Goal: Information Seeking & Learning: Learn about a topic

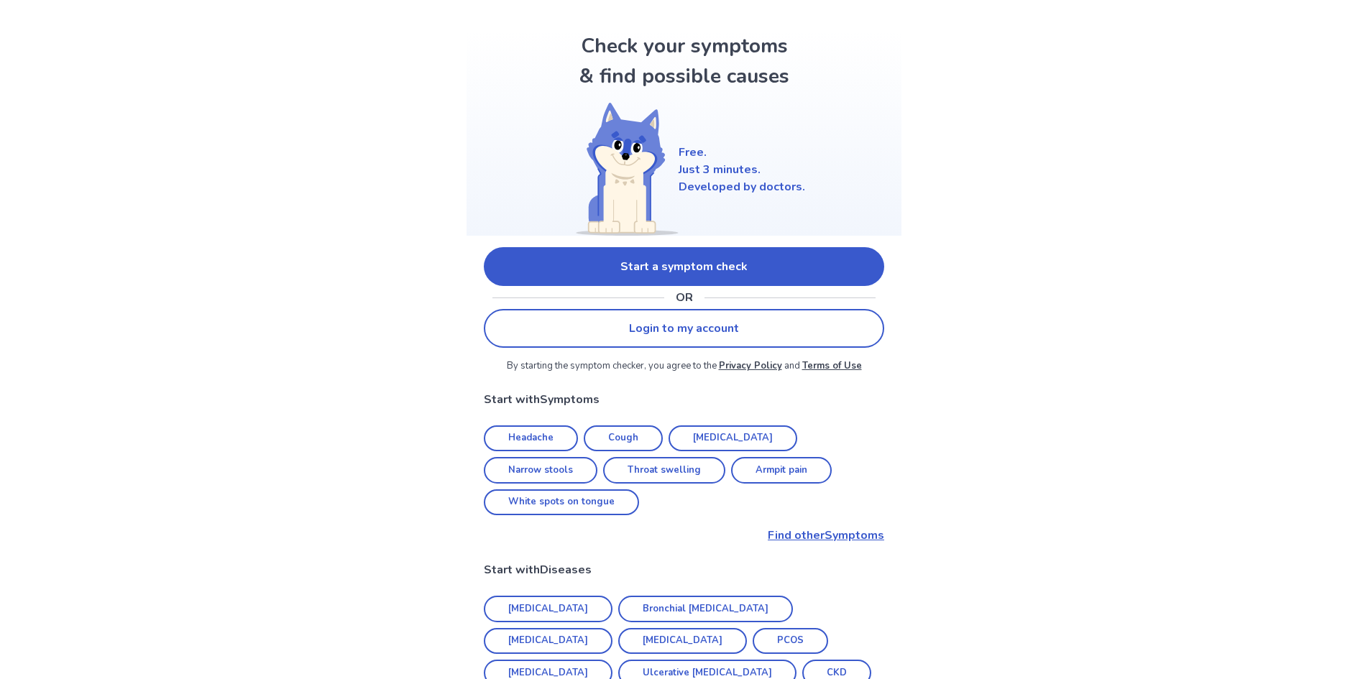
scroll to position [72, 0]
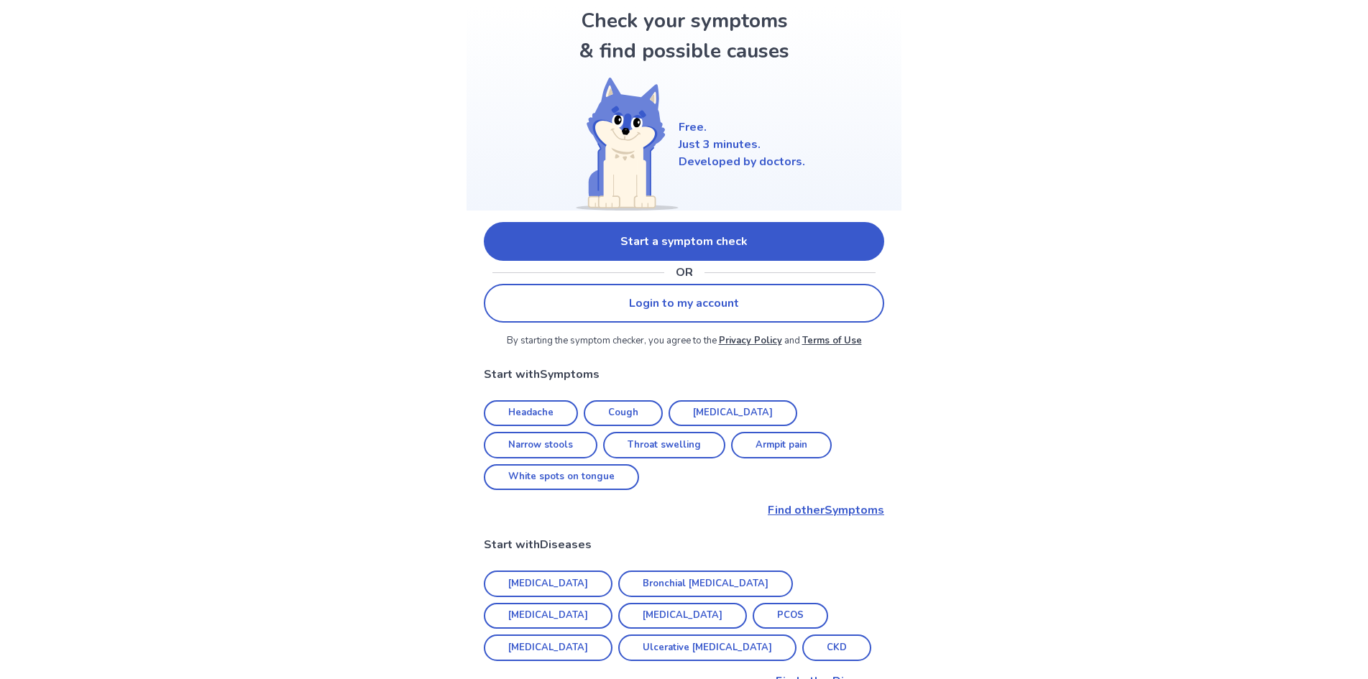
click at [678, 236] on link "Start a symptom check" at bounding box center [684, 241] width 400 height 39
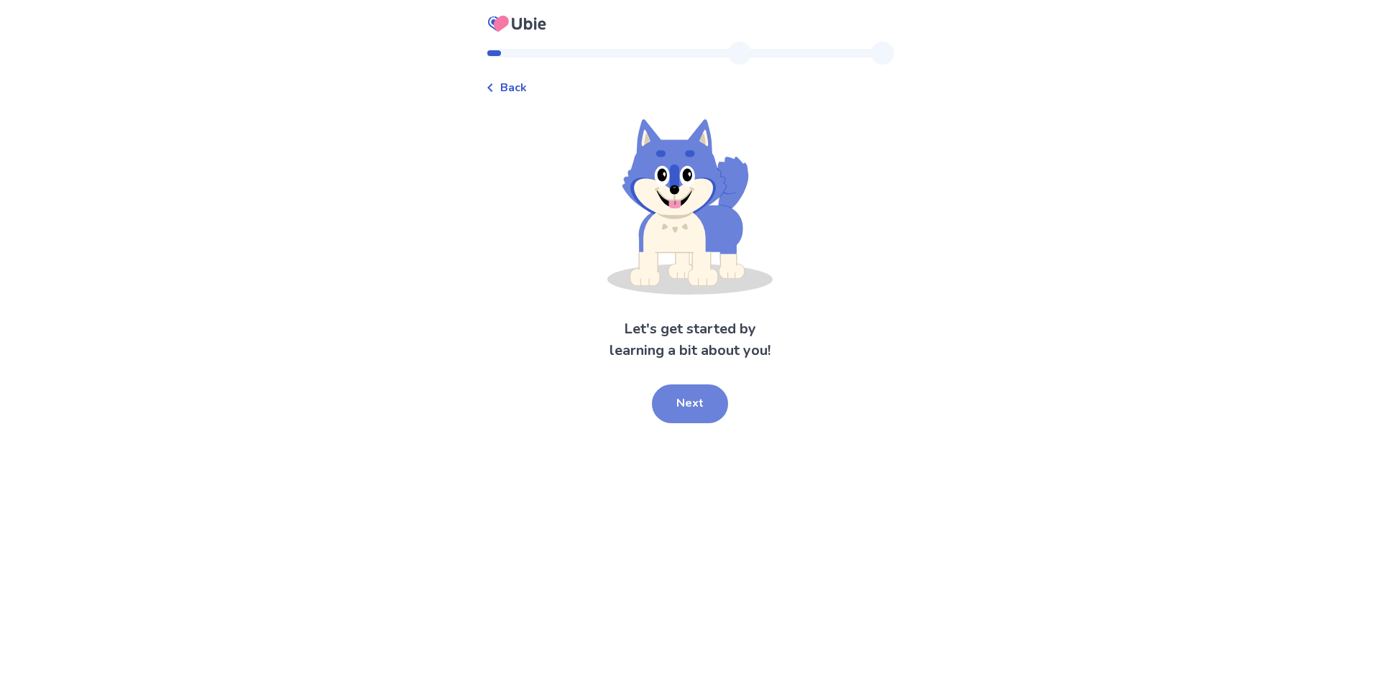
click at [676, 413] on button "Next" at bounding box center [690, 404] width 76 height 39
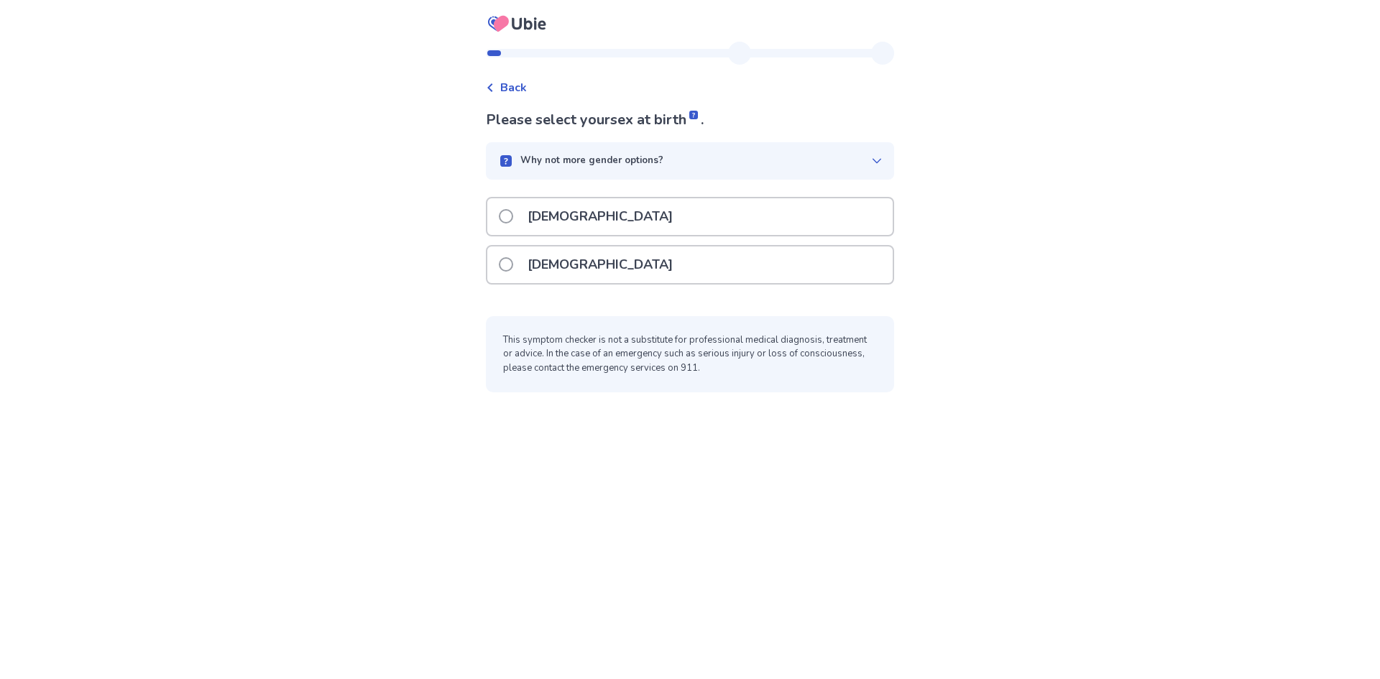
click at [513, 261] on span at bounding box center [506, 264] width 14 height 14
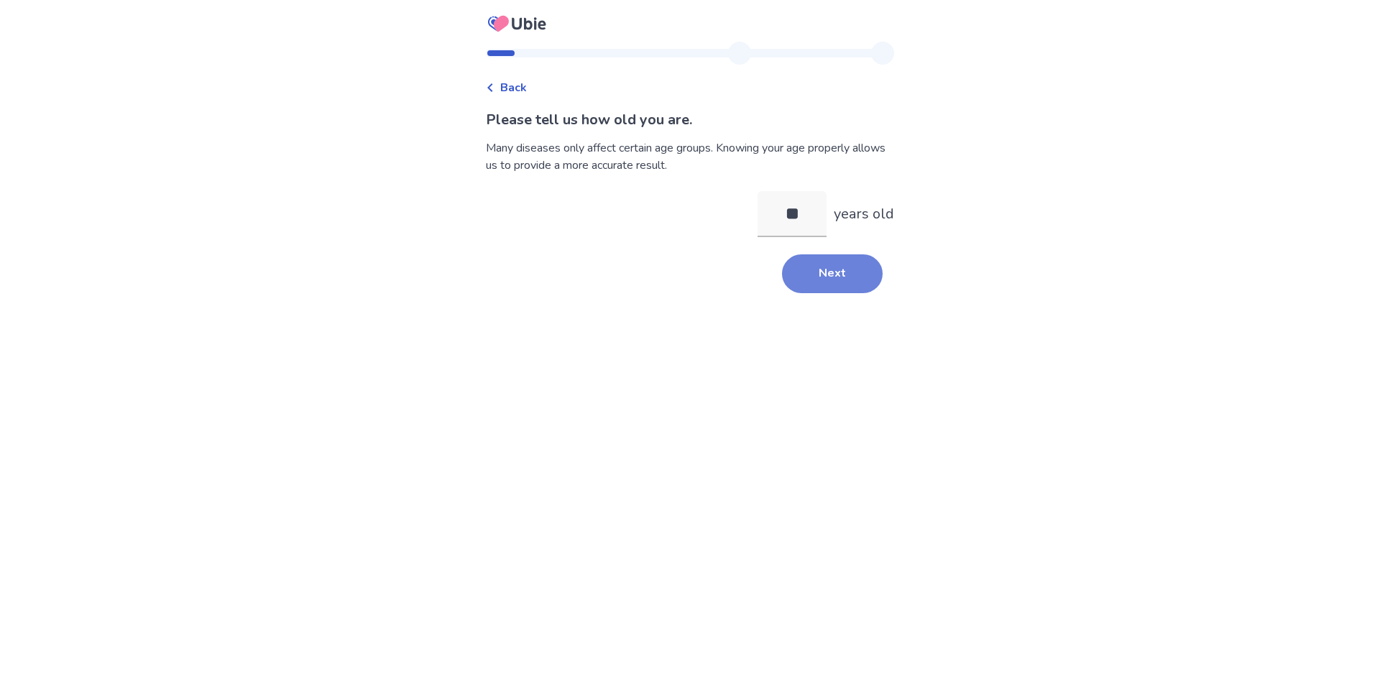
type input "**"
click at [820, 264] on button "Next" at bounding box center [832, 273] width 101 height 39
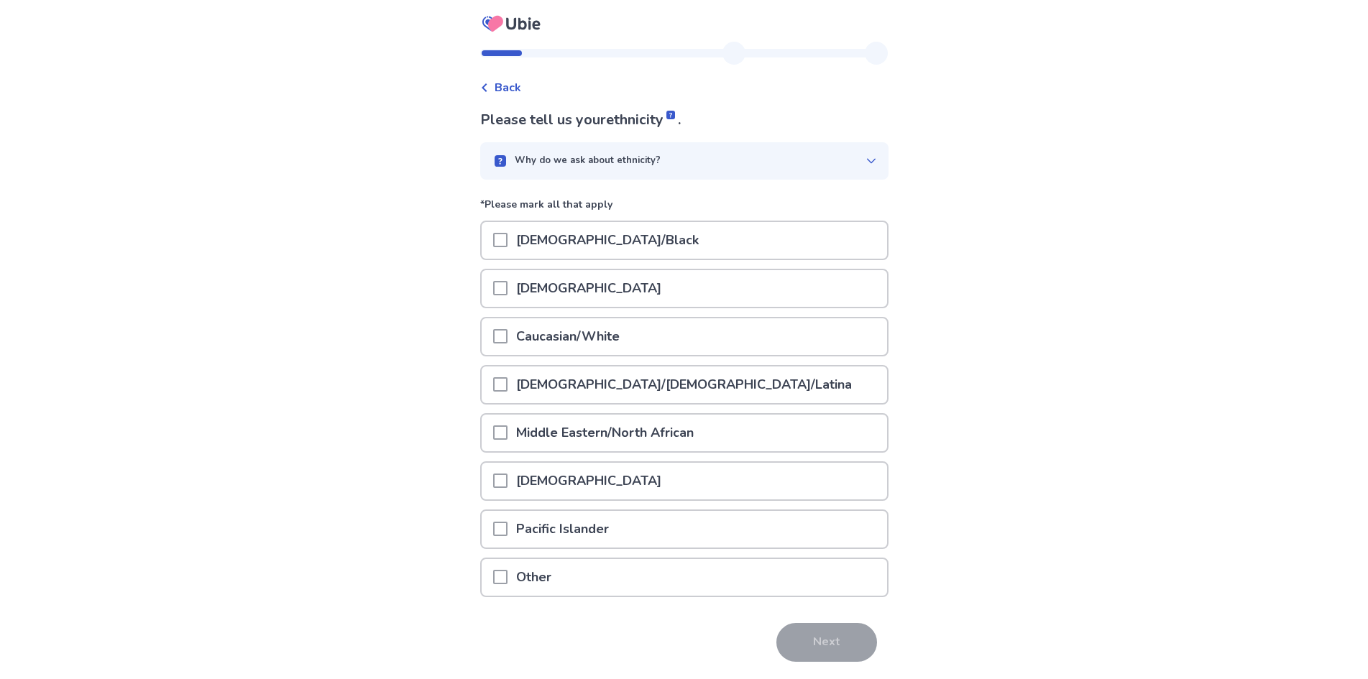
click at [505, 331] on span at bounding box center [500, 336] width 14 height 14
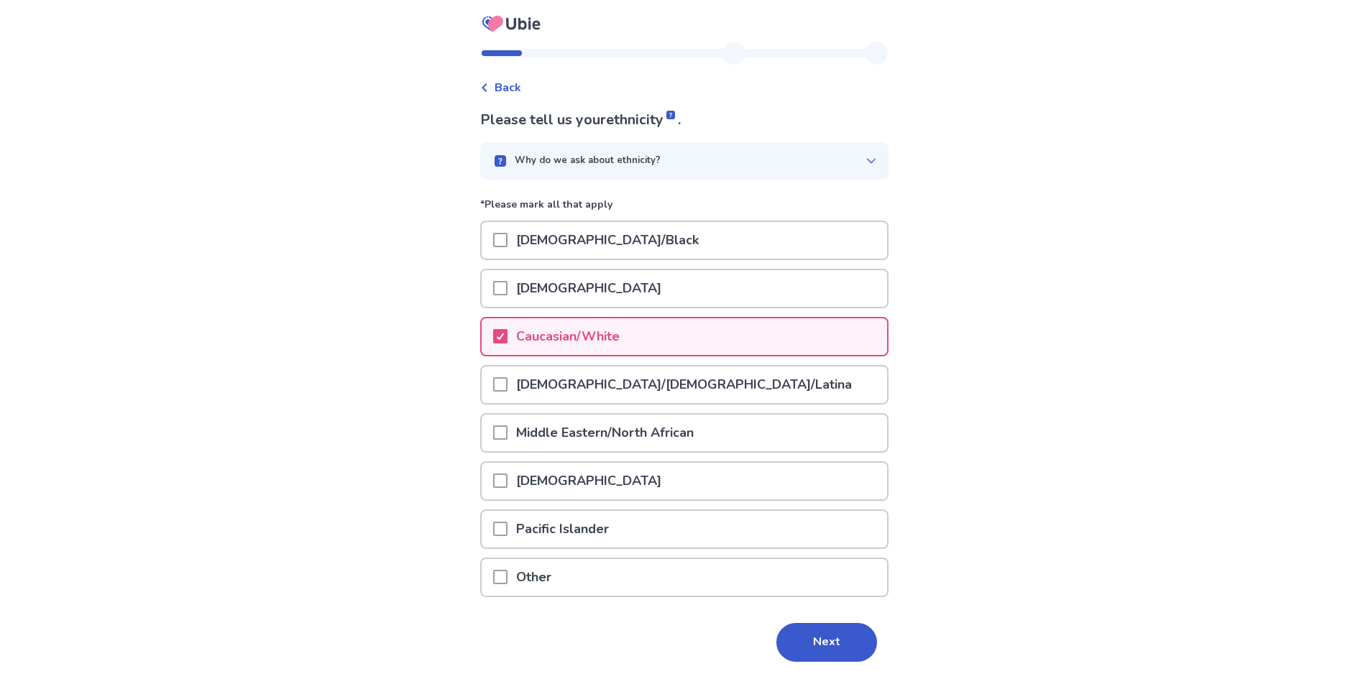
click at [798, 632] on button "Next" at bounding box center [826, 642] width 101 height 39
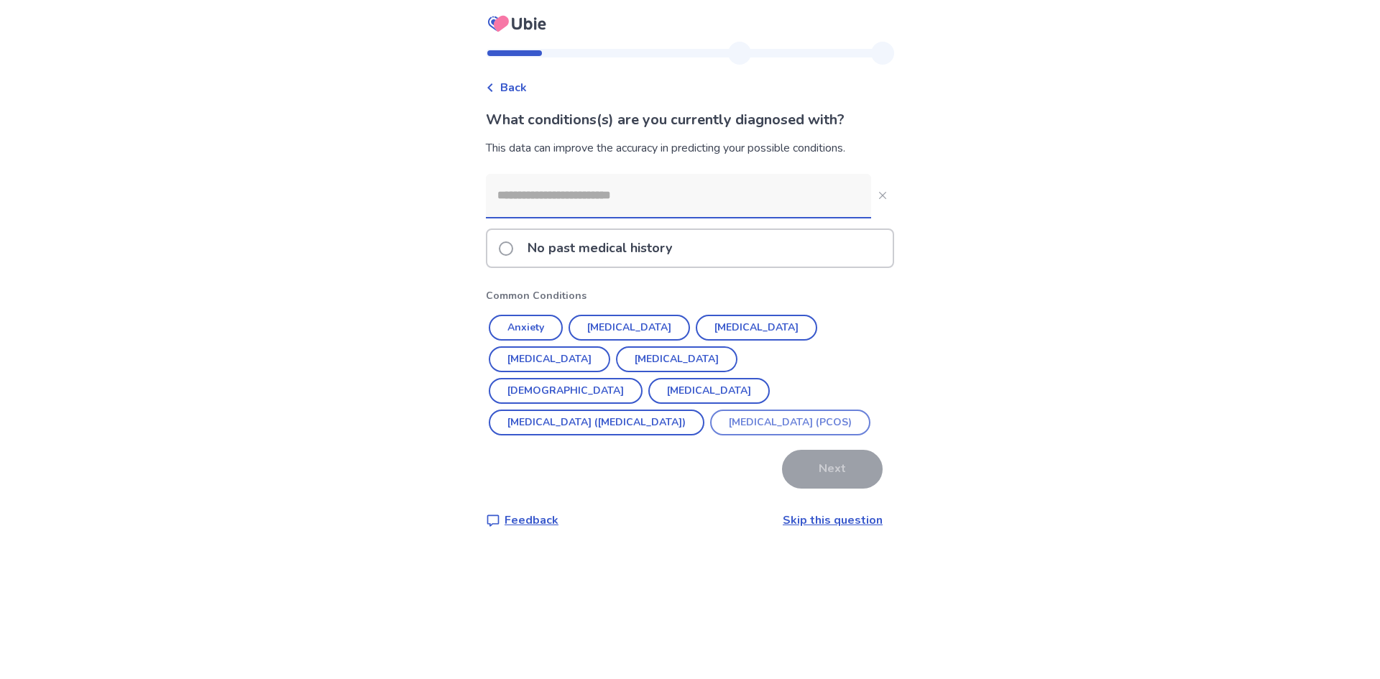
click at [710, 422] on button "Polycystic ovarian syndrome (PCOS)" at bounding box center [790, 423] width 160 height 26
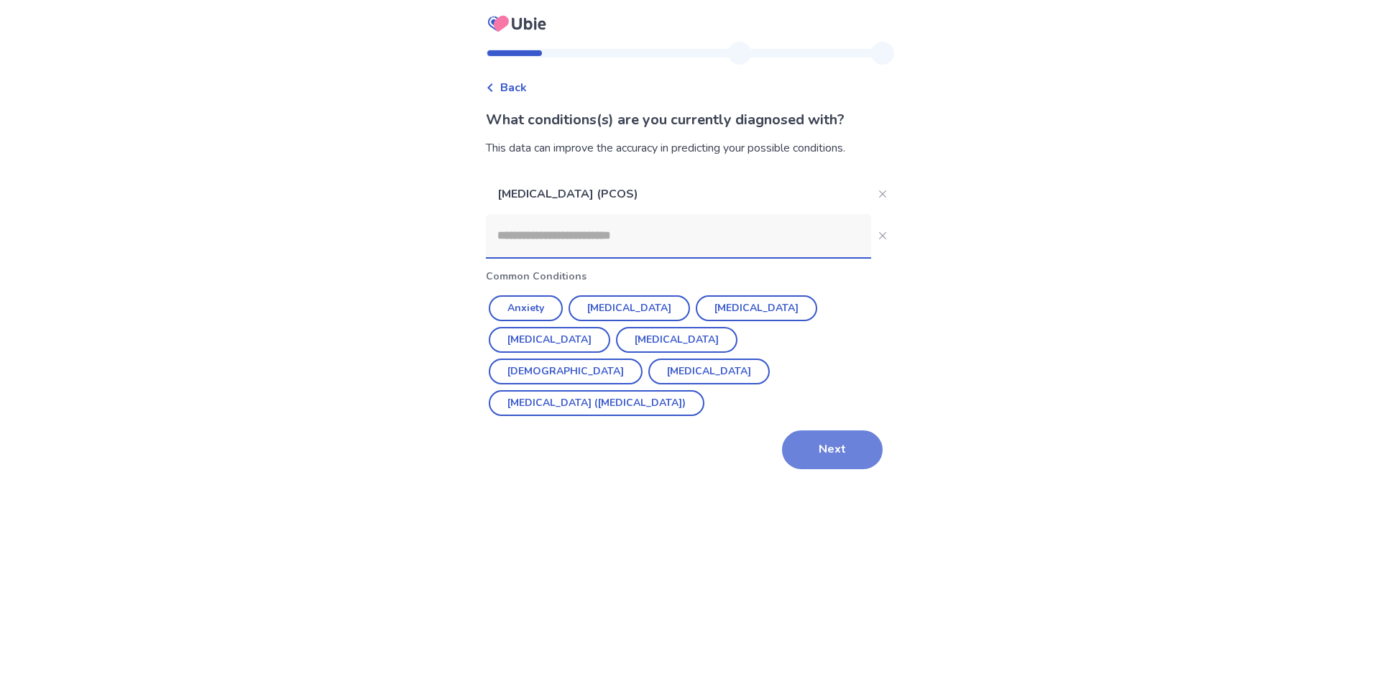
click at [823, 431] on button "Next" at bounding box center [832, 450] width 101 height 39
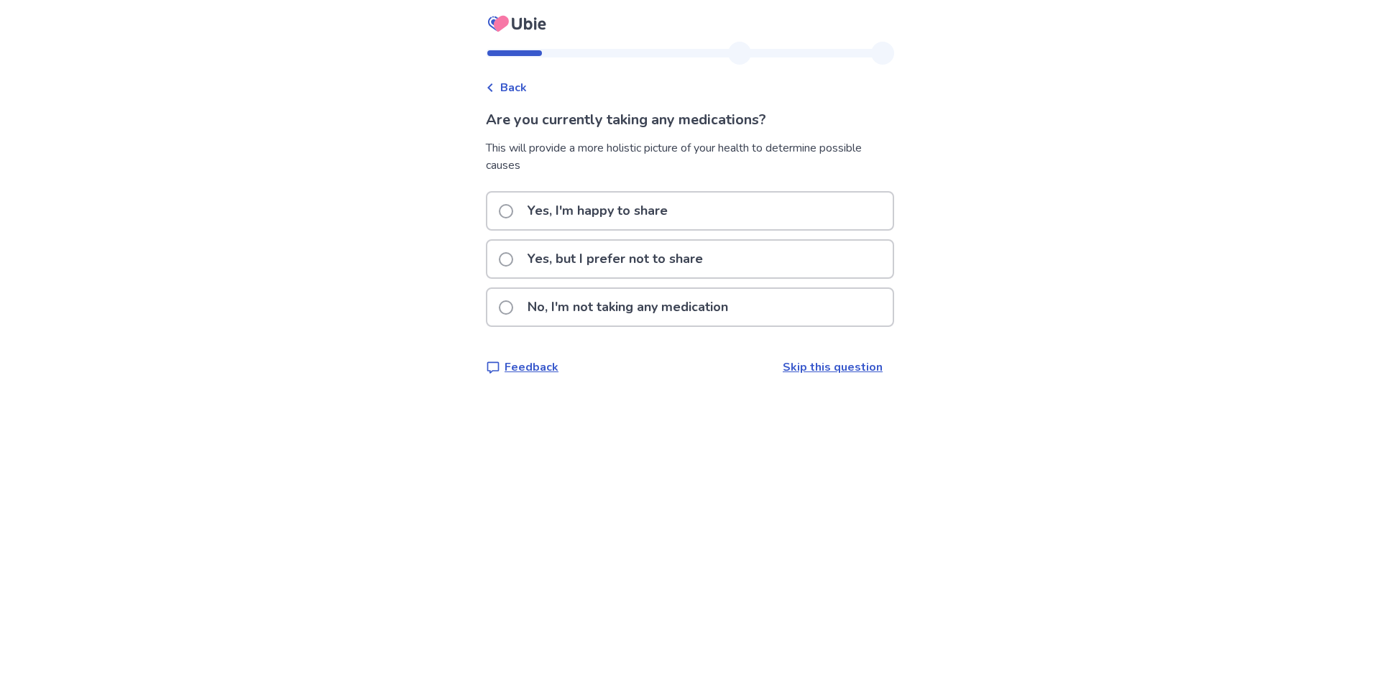
click at [512, 309] on span at bounding box center [506, 307] width 14 height 14
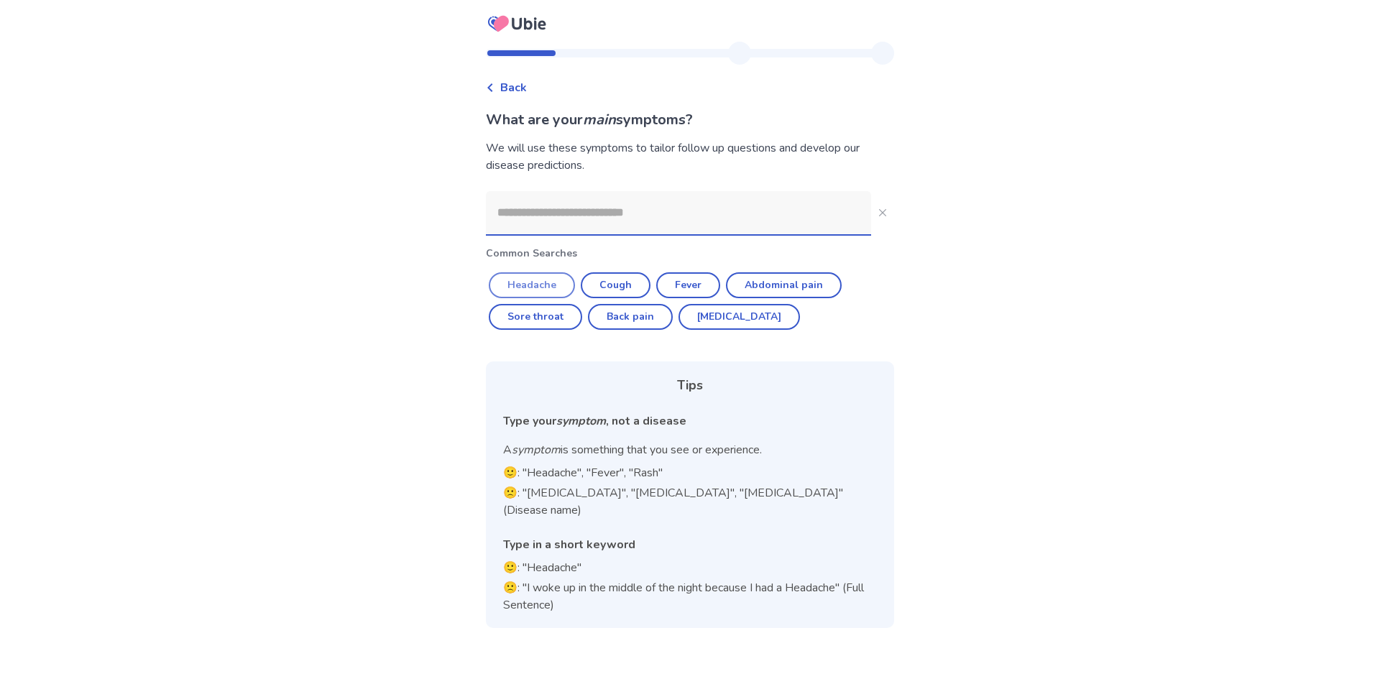
click at [553, 280] on button "Headache" at bounding box center [532, 285] width 86 height 26
type input "********"
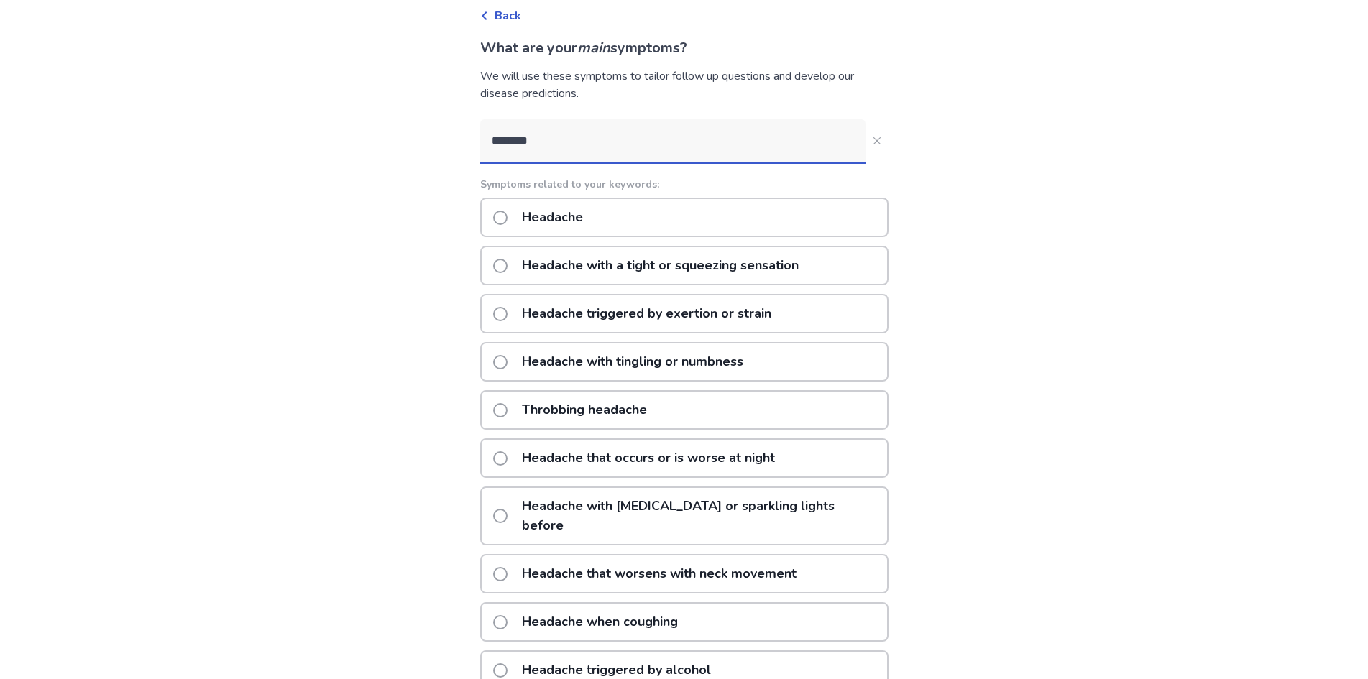
scroll to position [136, 0]
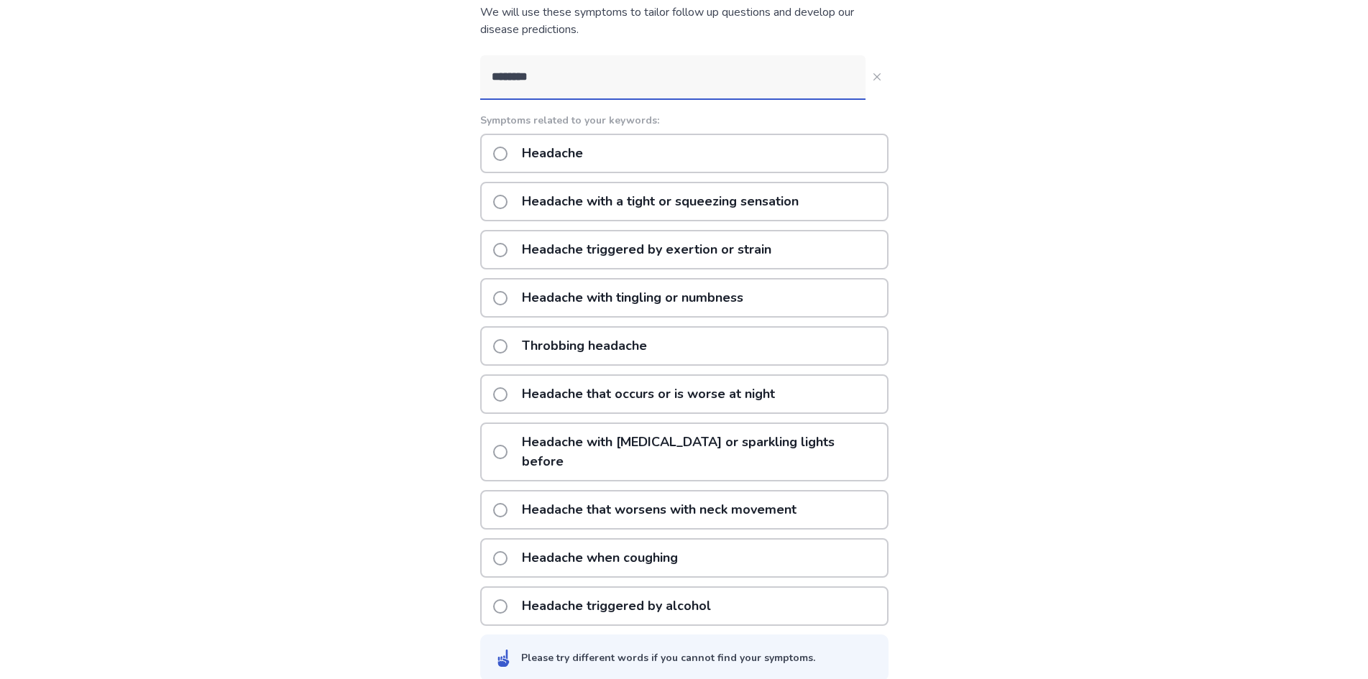
click at [507, 351] on span at bounding box center [500, 346] width 14 height 14
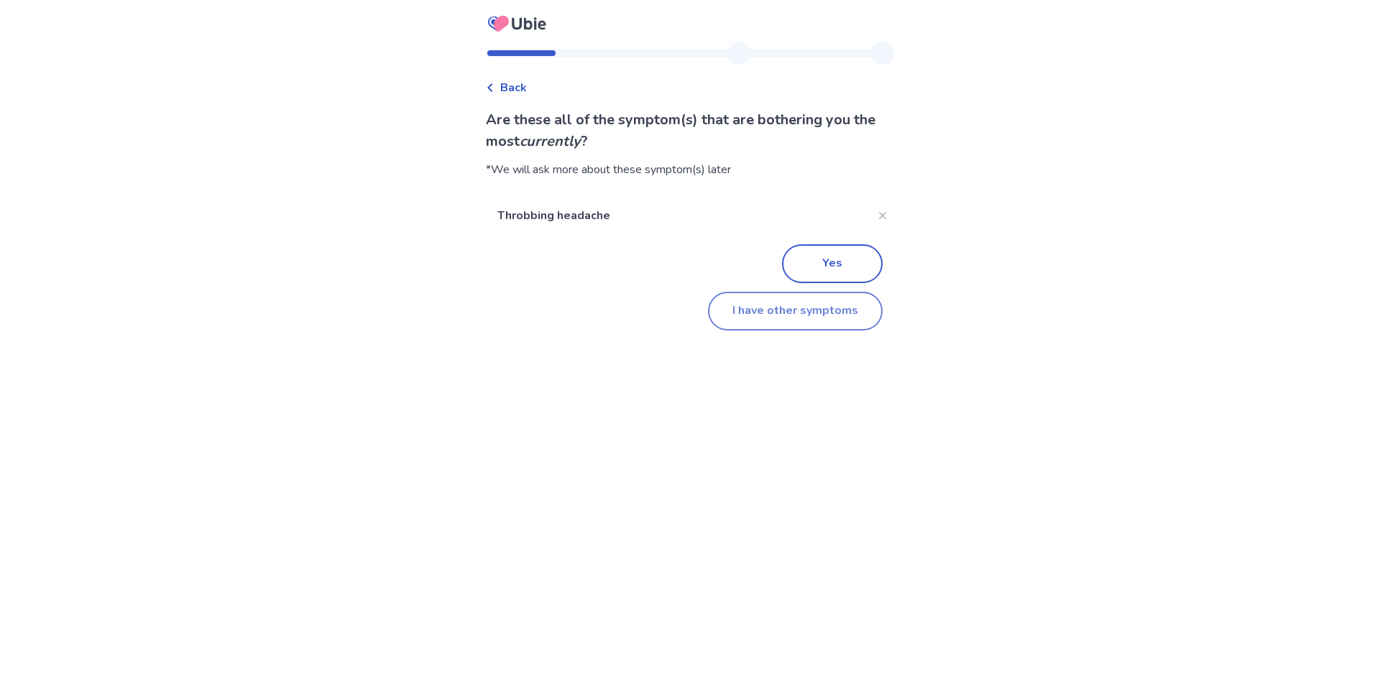
click at [781, 311] on button "I have other symptoms" at bounding box center [795, 311] width 175 height 39
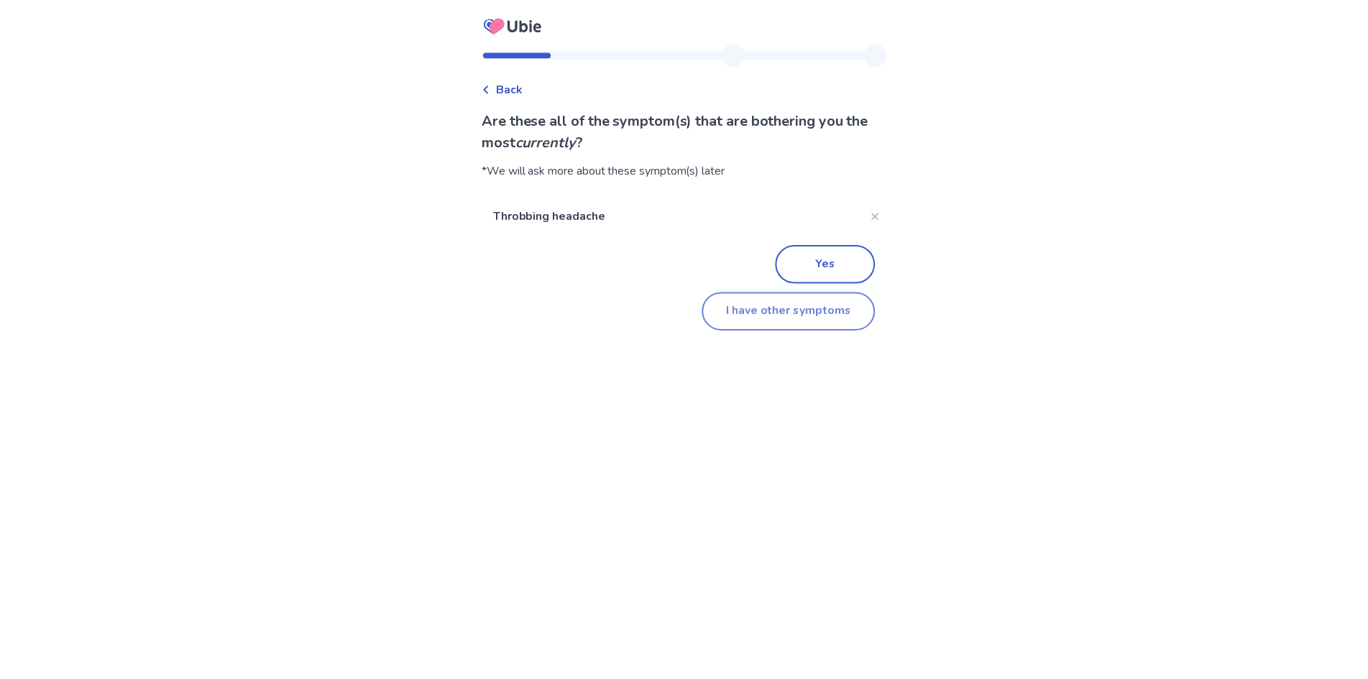
scroll to position [8, 0]
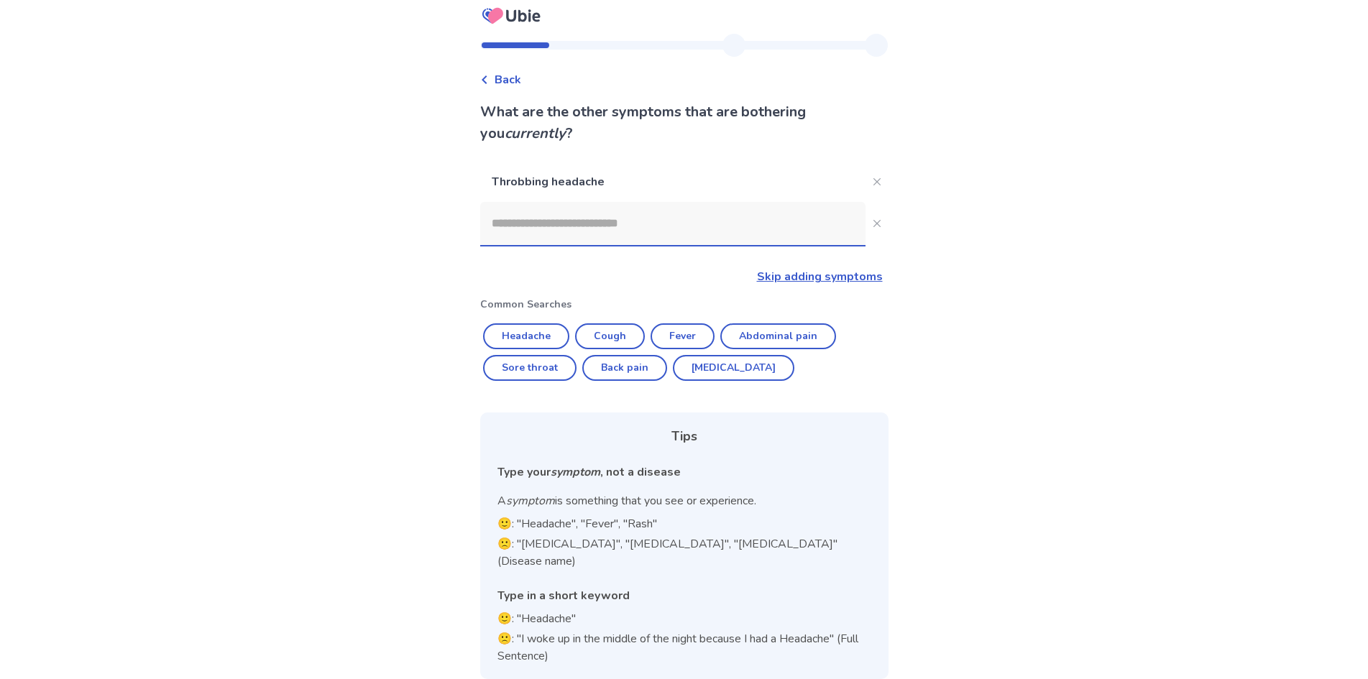
click at [843, 277] on link "Skip adding symptoms" at bounding box center [820, 277] width 126 height 16
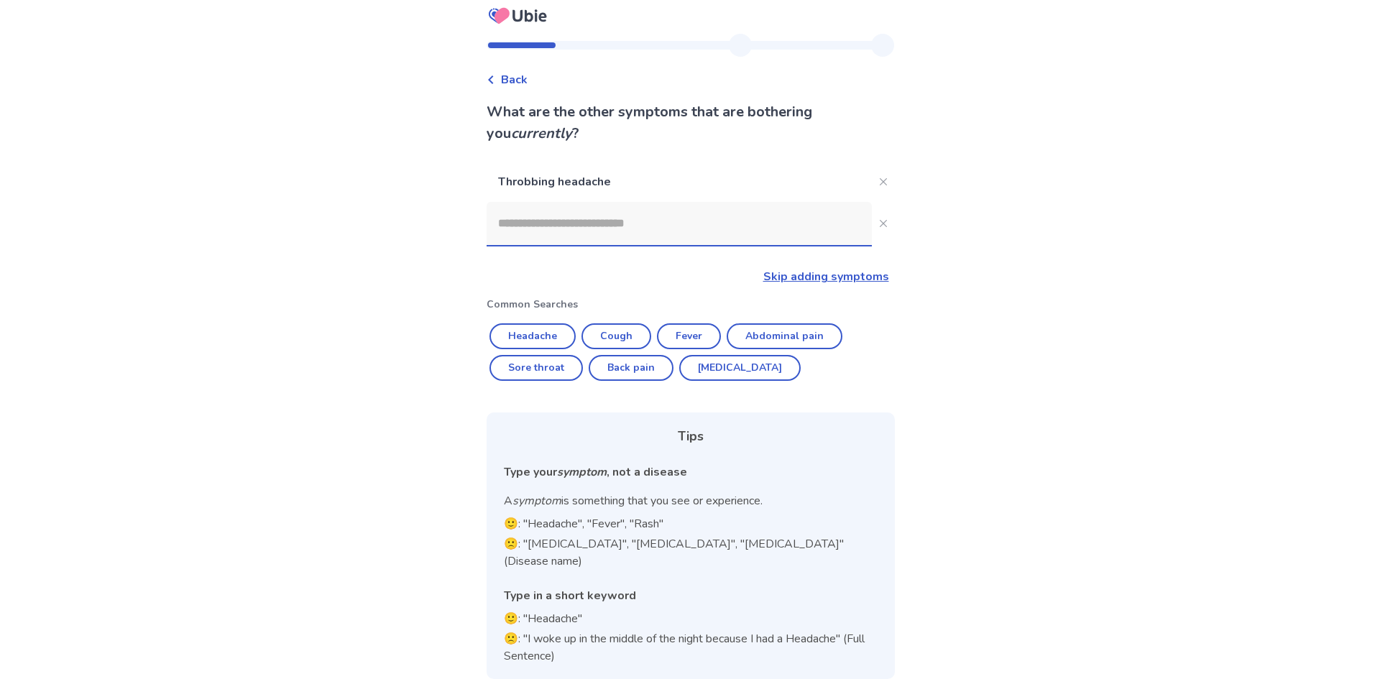
scroll to position [0, 0]
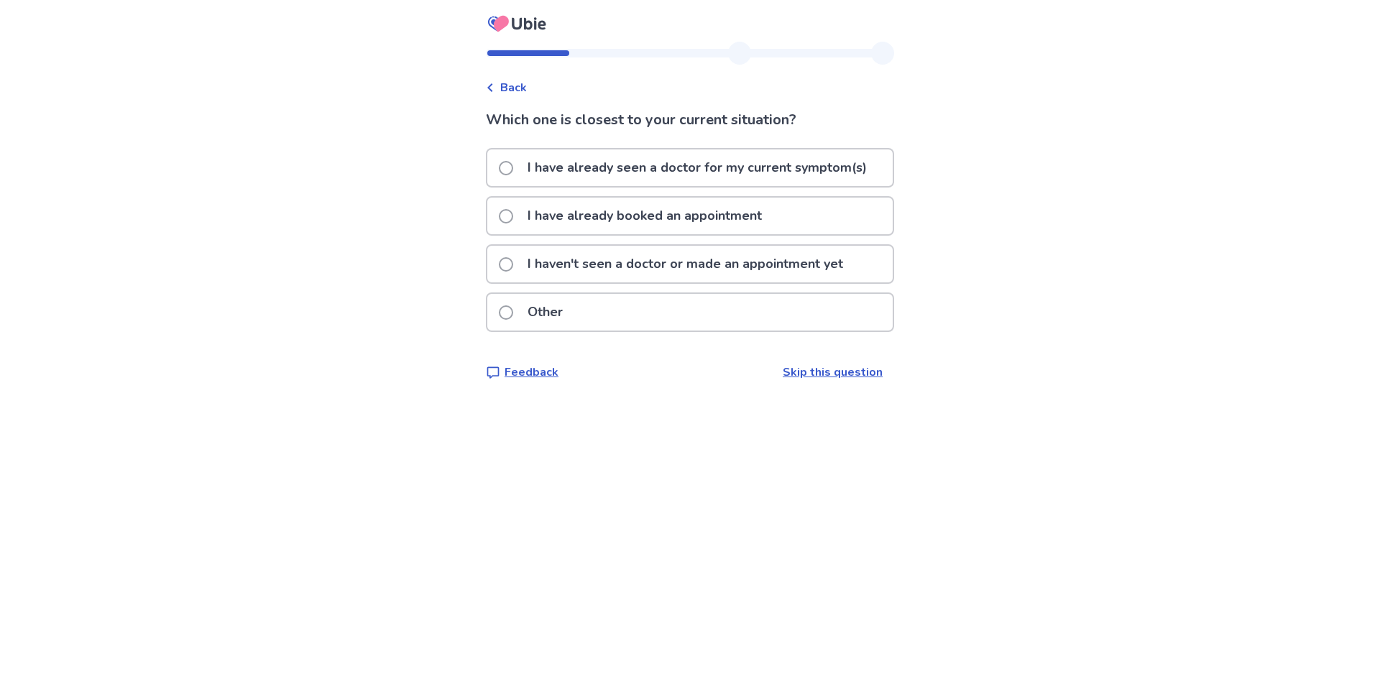
click at [513, 315] on span at bounding box center [506, 312] width 14 height 14
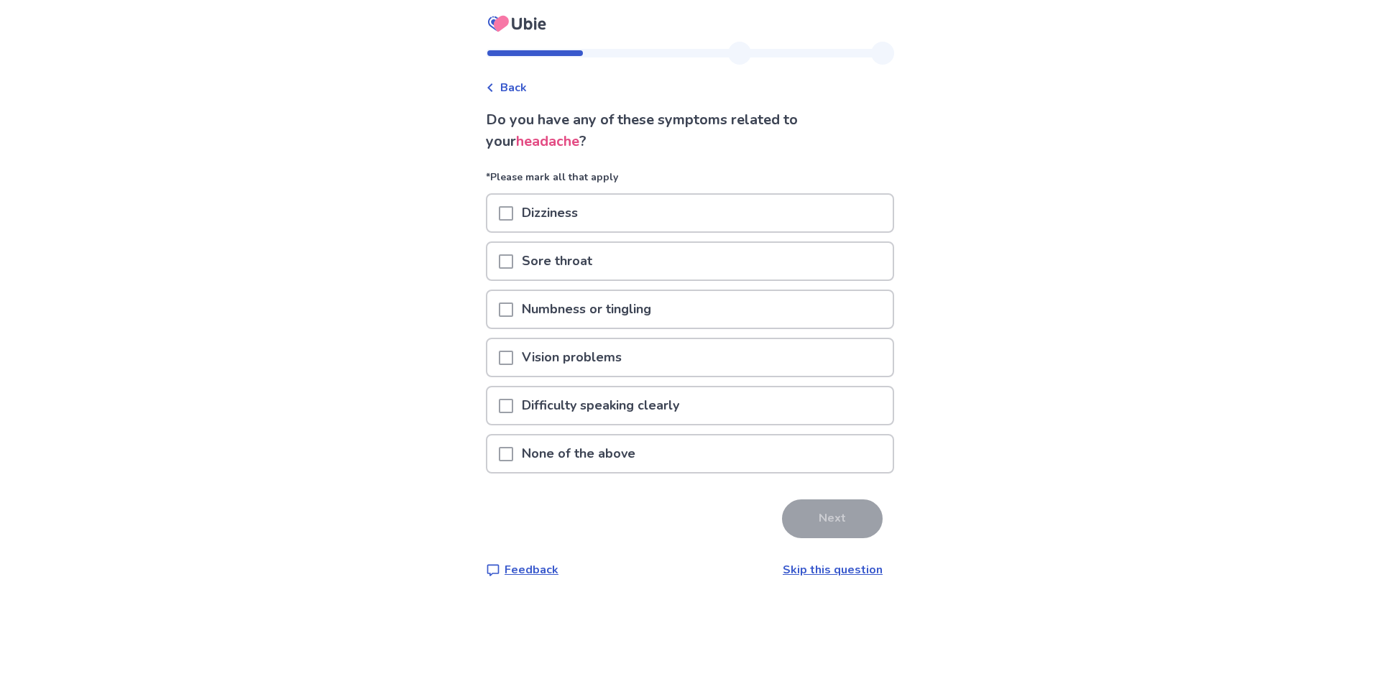
click at [513, 212] on span at bounding box center [506, 213] width 14 height 14
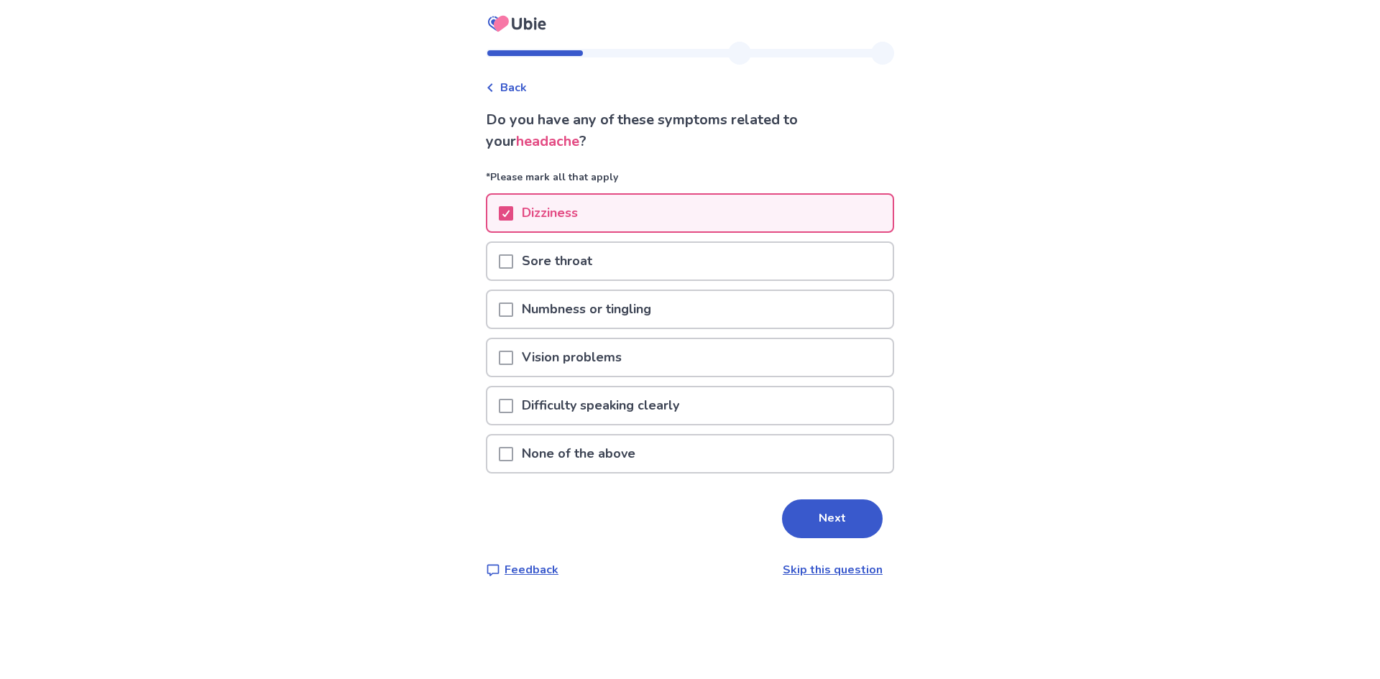
click at [510, 308] on span at bounding box center [506, 310] width 14 height 14
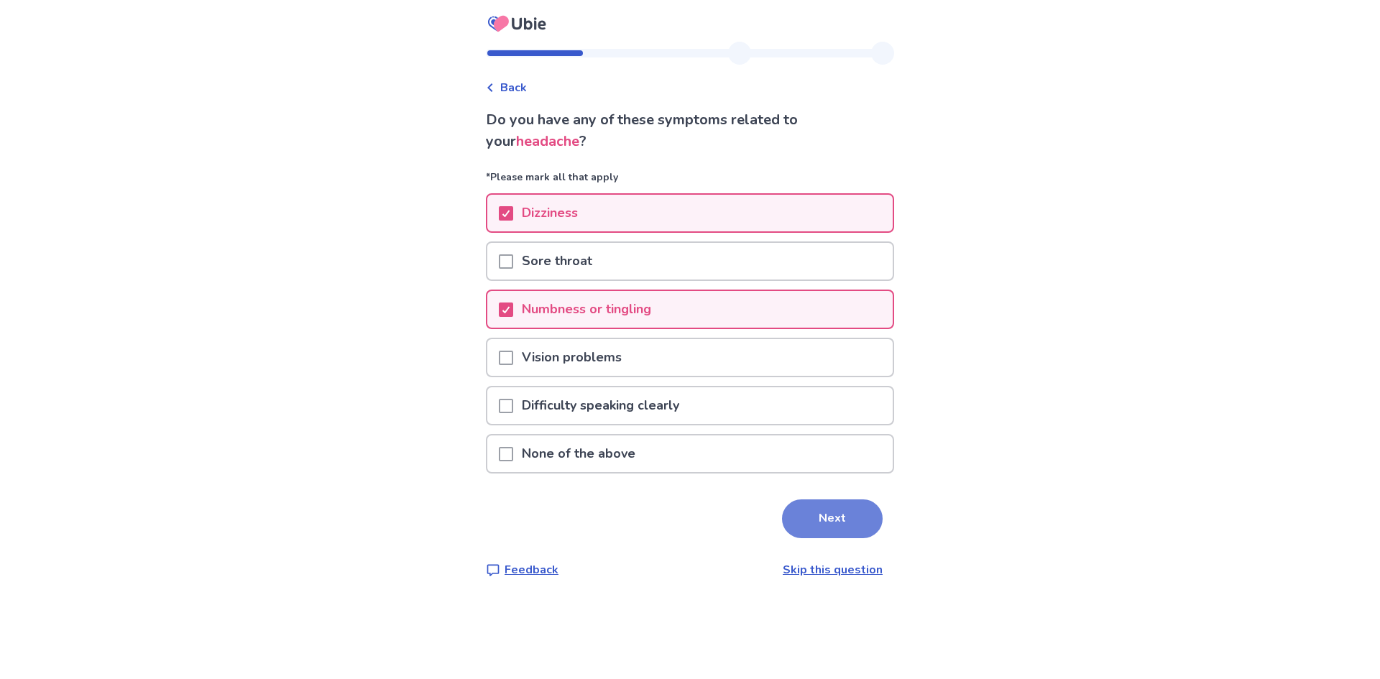
click at [814, 523] on button "Next" at bounding box center [832, 519] width 101 height 39
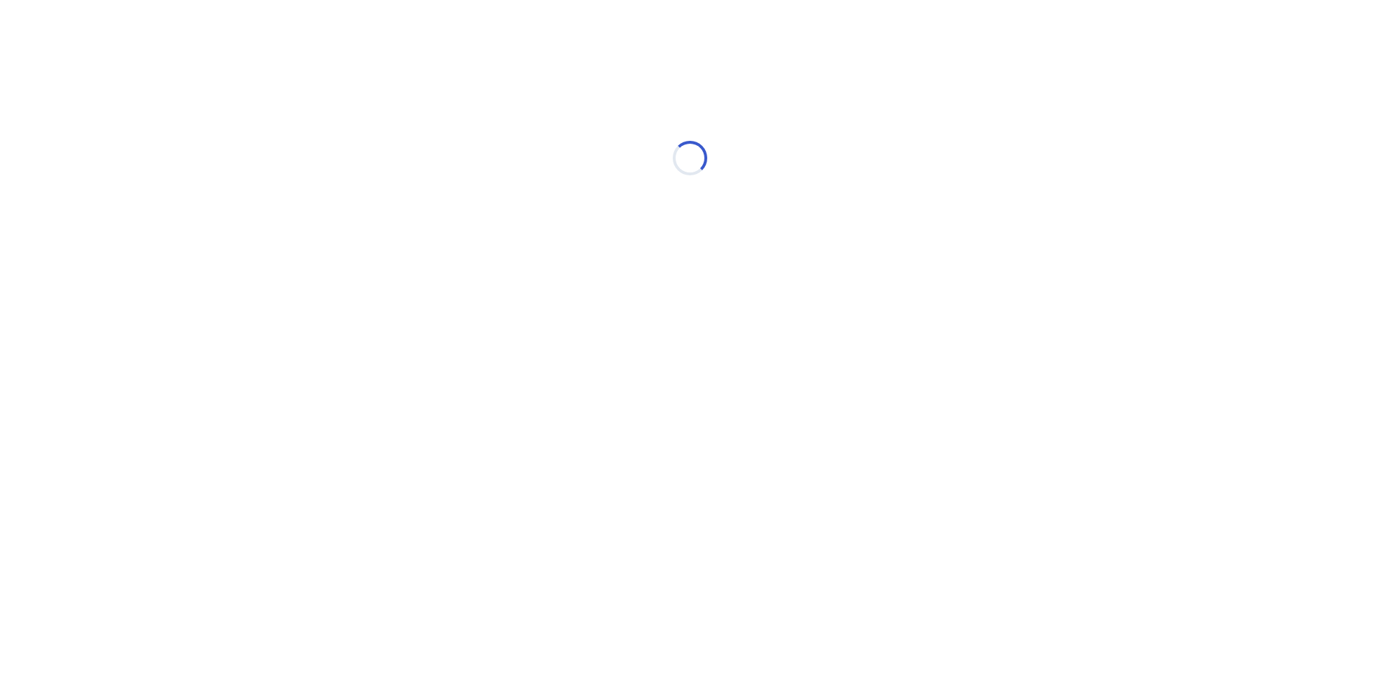
select select "*"
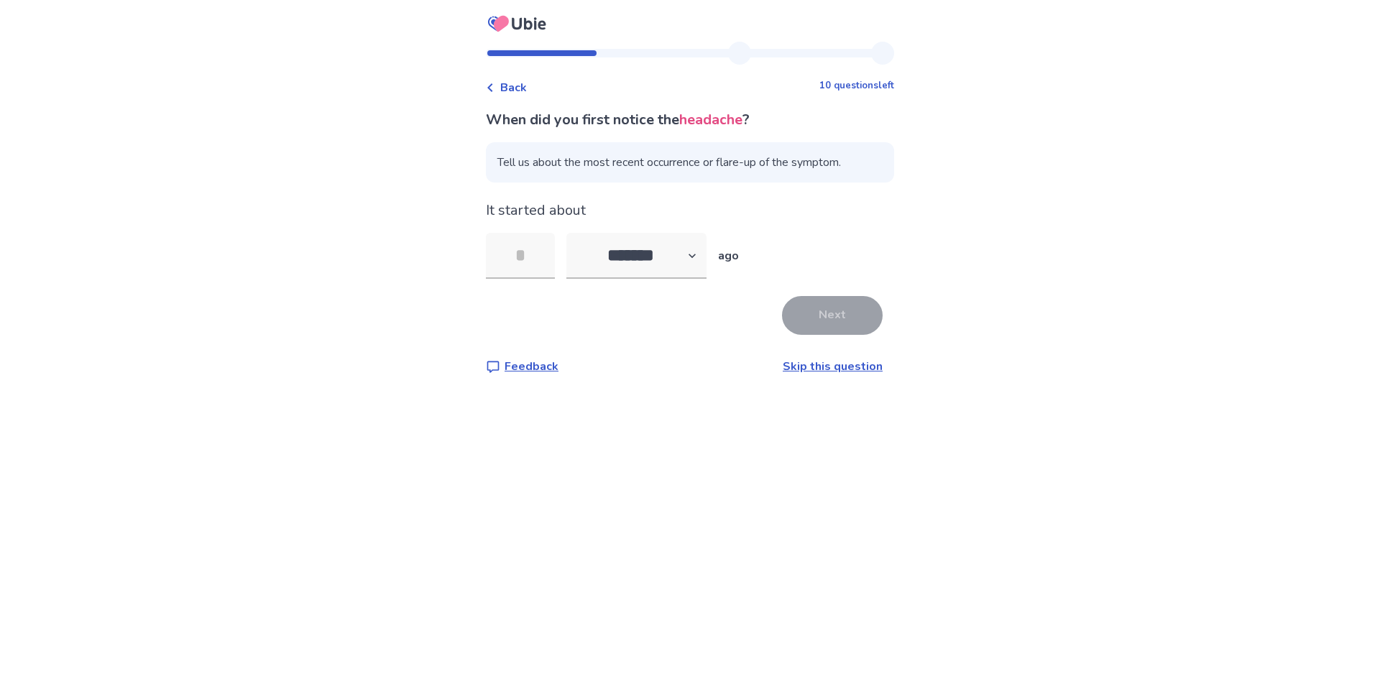
click at [813, 363] on link "Skip this question" at bounding box center [833, 367] width 100 height 16
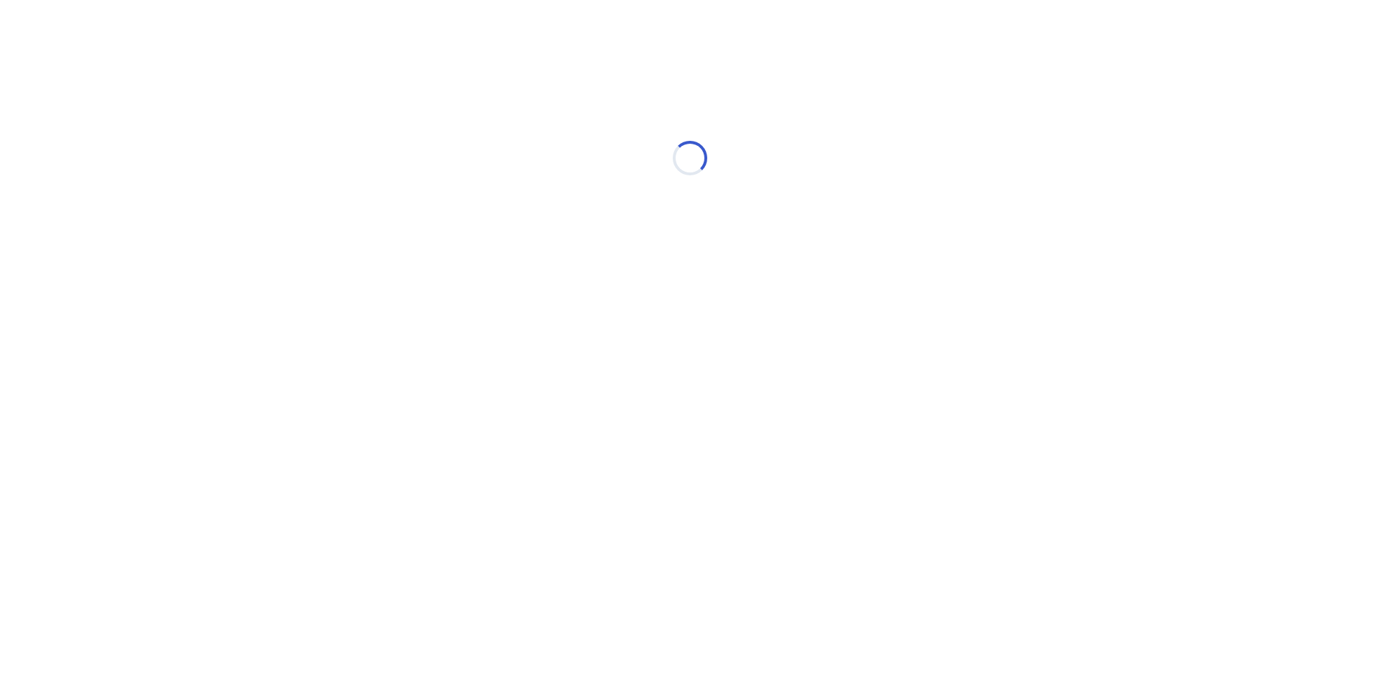
select select "*"
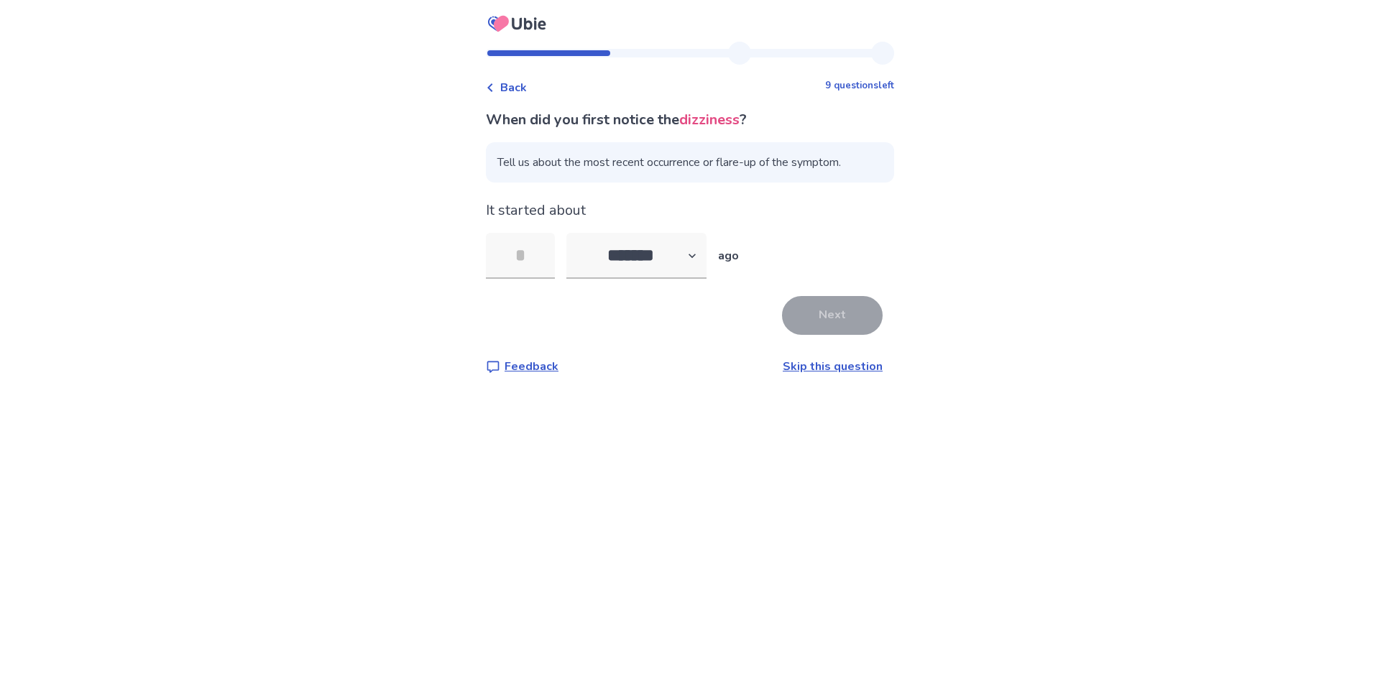
click at [833, 360] on link "Skip this question" at bounding box center [833, 367] width 100 height 16
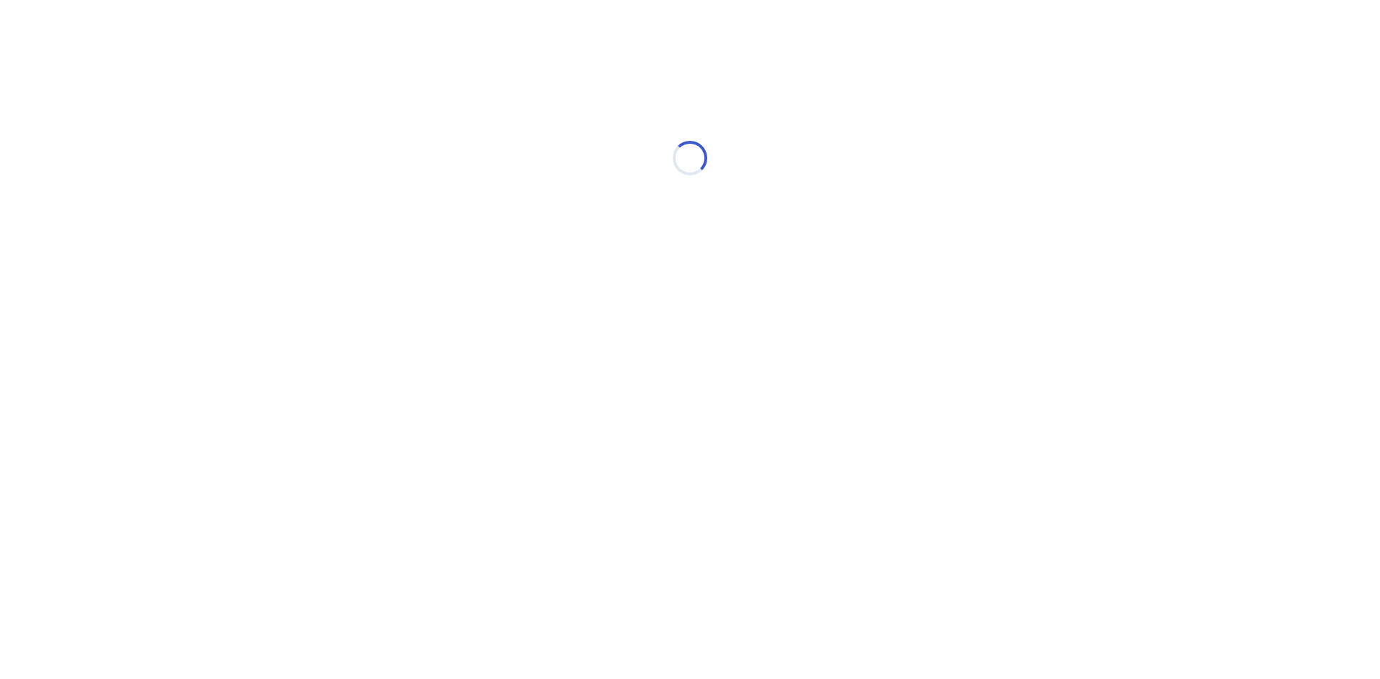
select select "*"
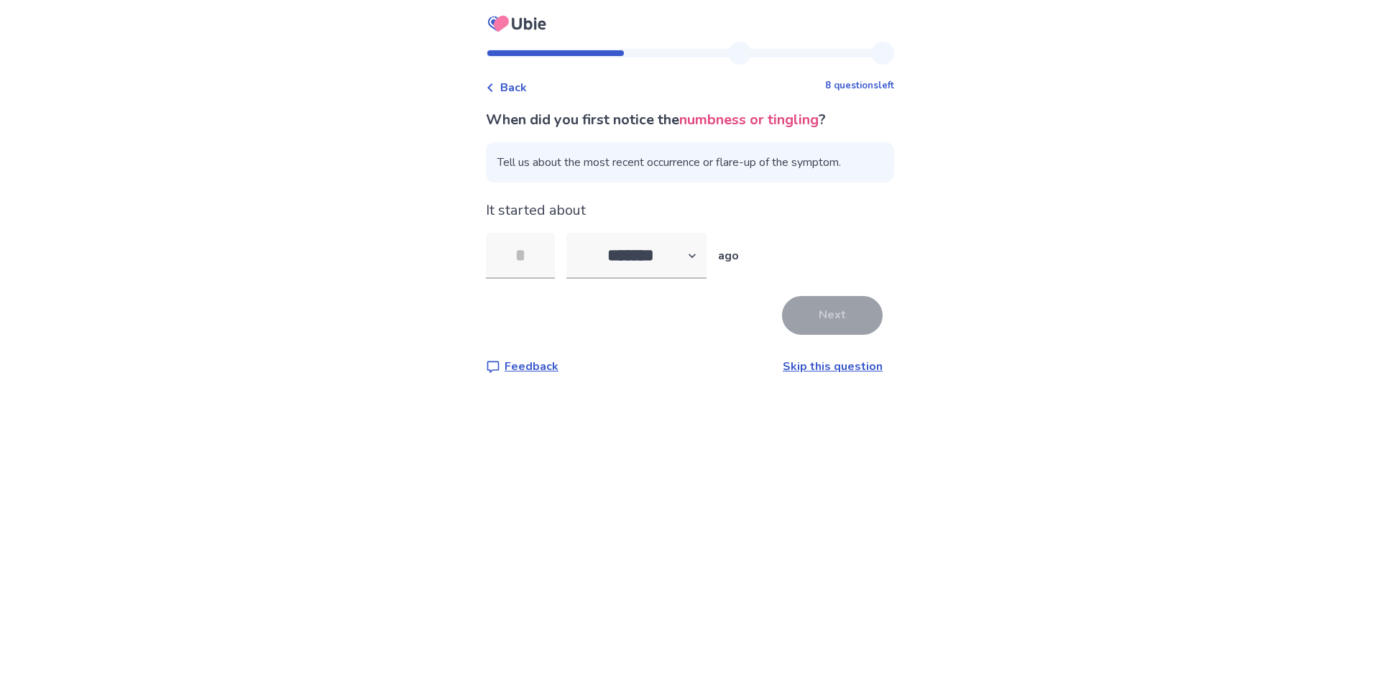
click at [837, 359] on link "Skip this question" at bounding box center [833, 367] width 100 height 16
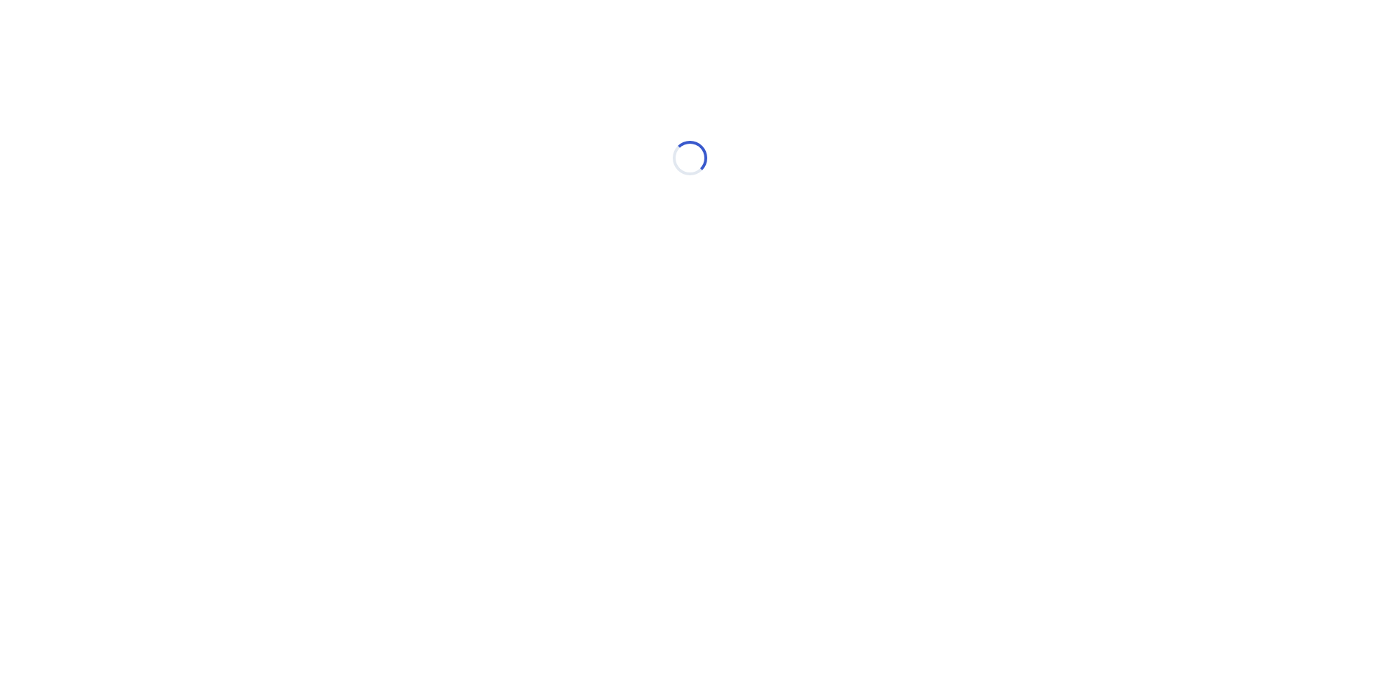
select select "*"
